Goal: Check status: Check status

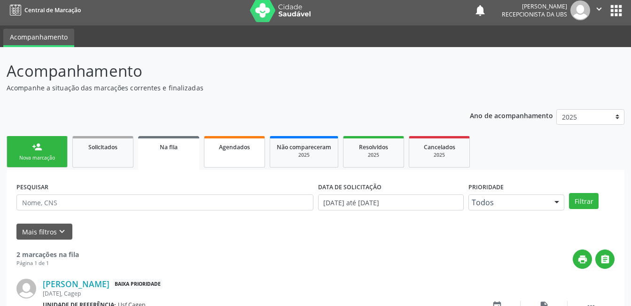
drag, startPoint x: 0, startPoint y: 0, endPoint x: 243, endPoint y: 148, distance: 284.2
click at [243, 148] on span "Agendados" at bounding box center [234, 147] width 31 height 8
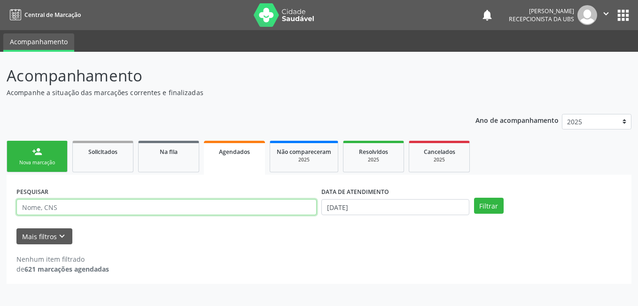
click at [277, 209] on input "text" at bounding box center [166, 207] width 300 height 16
click at [110, 206] on input "text" at bounding box center [166, 207] width 300 height 16
click at [287, 212] on input "text" at bounding box center [166, 207] width 300 height 16
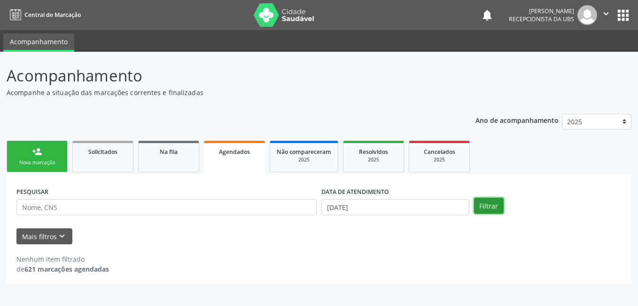
click at [491, 205] on button "Filtrar" at bounding box center [489, 205] width 30 height 16
click at [393, 205] on input "[DATE]" at bounding box center [396, 207] width 148 height 16
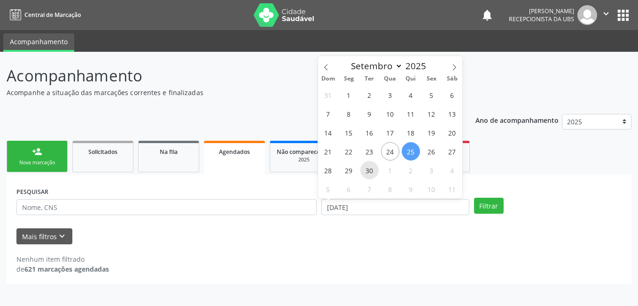
click at [367, 171] on span "30" at bounding box center [370, 170] width 18 height 18
type input "[DATE]"
click at [412, 151] on span "25" at bounding box center [411, 151] width 18 height 18
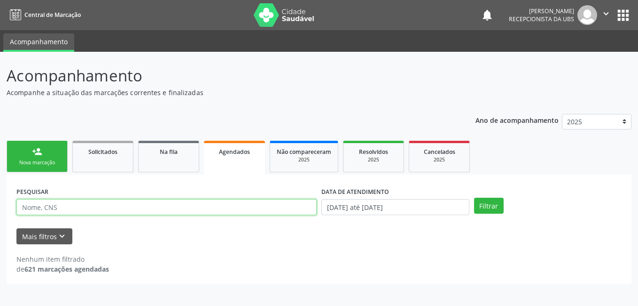
click at [219, 208] on input "text" at bounding box center [166, 207] width 300 height 16
type input "04410590405"
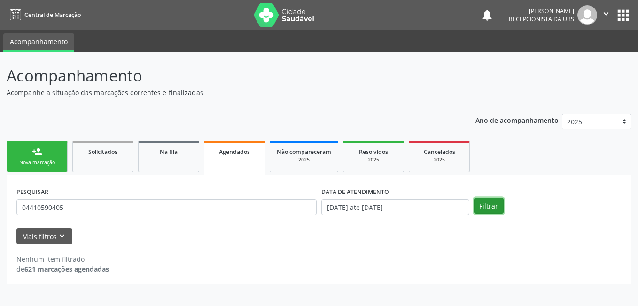
click at [481, 207] on button "Filtrar" at bounding box center [489, 205] width 30 height 16
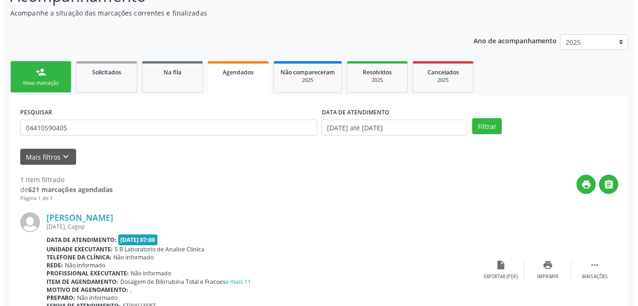
scroll to position [127, 0]
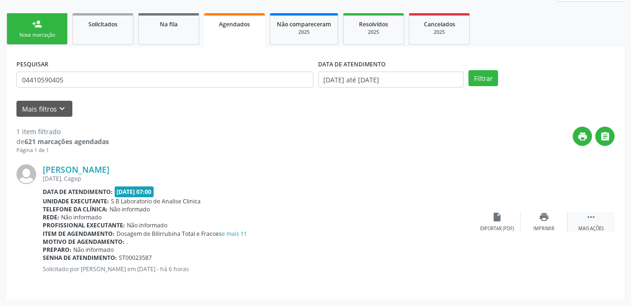
drag, startPoint x: 596, startPoint y: 217, endPoint x: 590, endPoint y: 217, distance: 5.6
click at [596, 217] on icon "" at bounding box center [591, 217] width 10 height 10
click at [491, 223] on div "cancel Cancelar" at bounding box center [497, 222] width 47 height 20
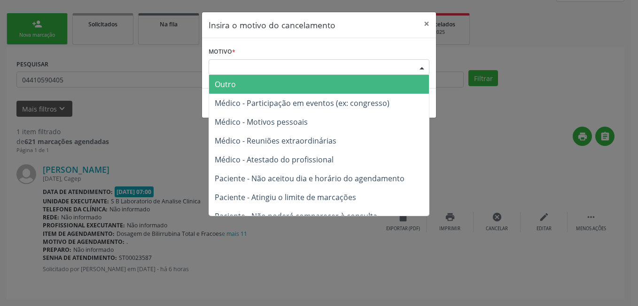
click at [409, 62] on div "Escolha o motivo" at bounding box center [319, 67] width 221 height 16
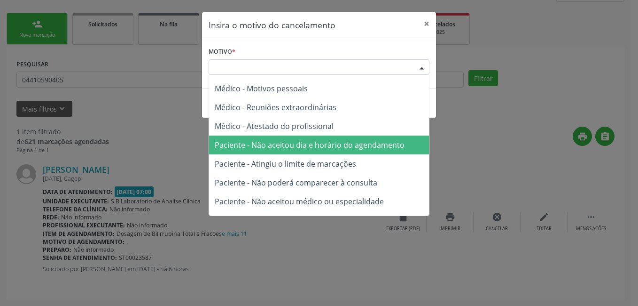
scroll to position [47, 0]
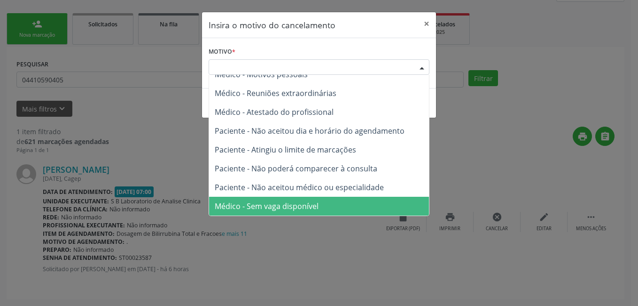
click at [331, 213] on span "Médico - Sem vaga disponível" at bounding box center [319, 206] width 220 height 19
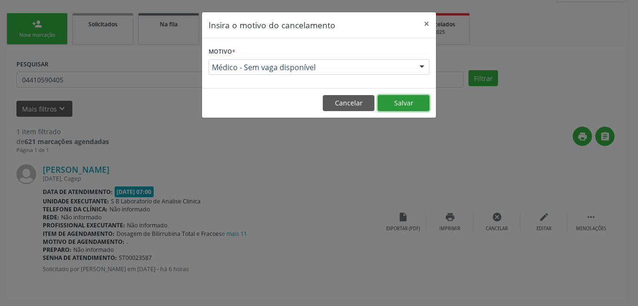
click at [409, 100] on button "Salvar" at bounding box center [404, 103] width 52 height 16
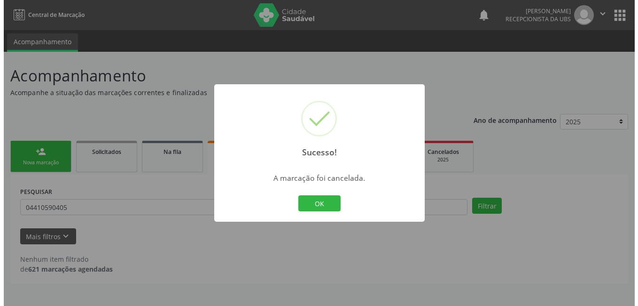
scroll to position [0, 0]
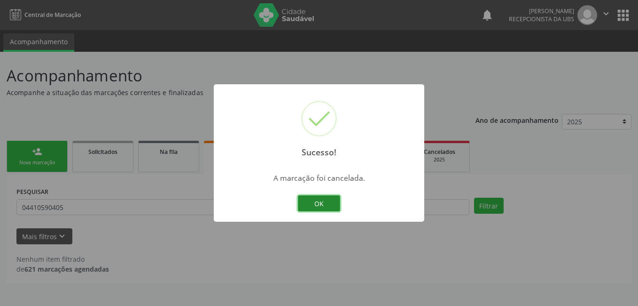
click at [322, 204] on button "OK" at bounding box center [319, 203] width 42 height 16
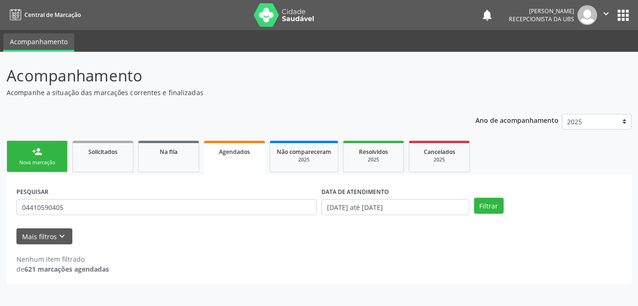
click at [269, 105] on div "Acompanhamento Acompanhe a situação das marcações correntes e finalizadas Relat…" at bounding box center [319, 174] width 625 height 220
click at [274, 75] on p "Acompanhamento" at bounding box center [226, 76] width 438 height 24
click at [376, 78] on p "Acompanhamento" at bounding box center [226, 76] width 438 height 24
